Goal: Navigation & Orientation: Find specific page/section

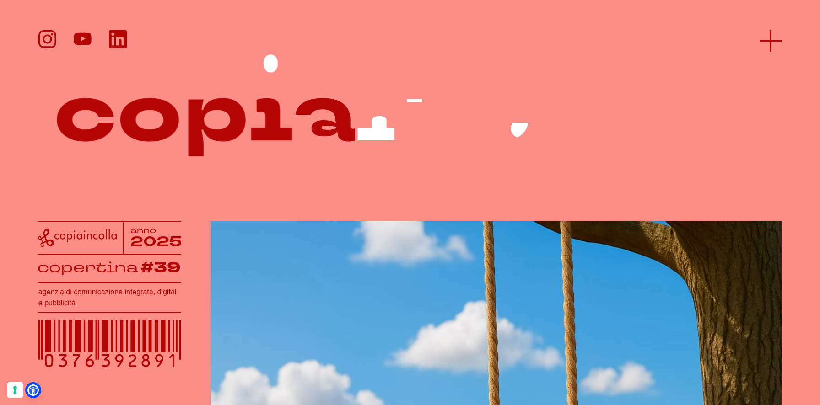
click at [770, 41] on line at bounding box center [770, 41] width 22 height 0
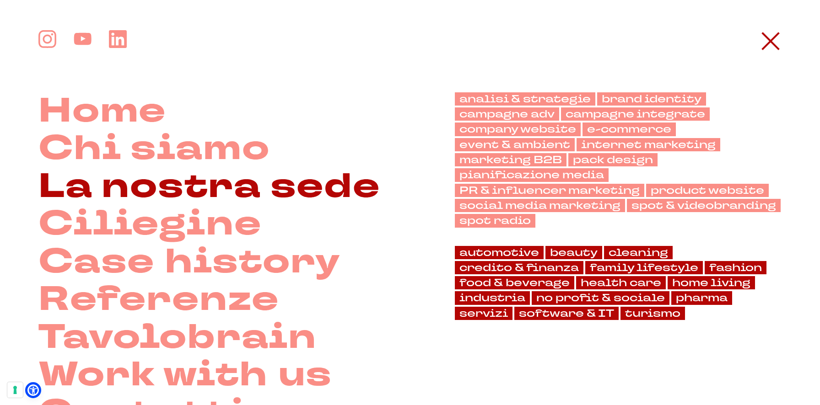
click at [289, 189] on link "La nostra sede" at bounding box center [209, 187] width 342 height 38
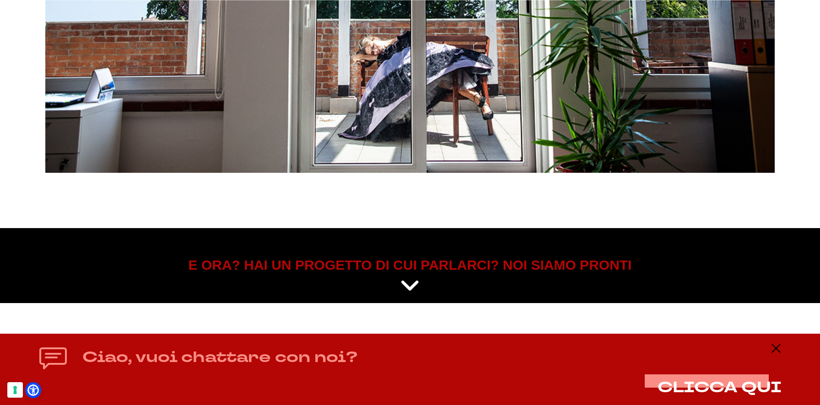
scroll to position [4378, 0]
